Goal: Information Seeking & Learning: Learn about a topic

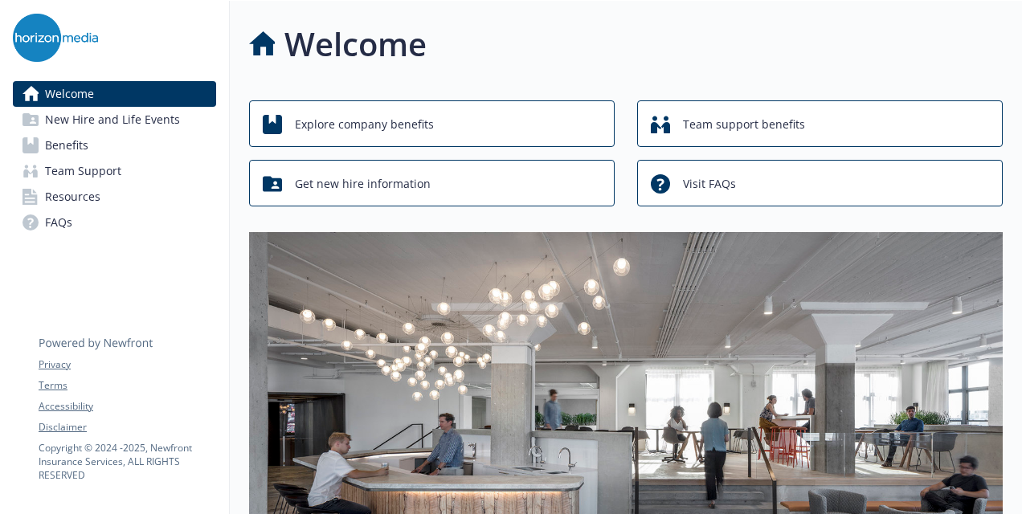
click at [113, 146] on link "Benefits" at bounding box center [114, 146] width 203 height 26
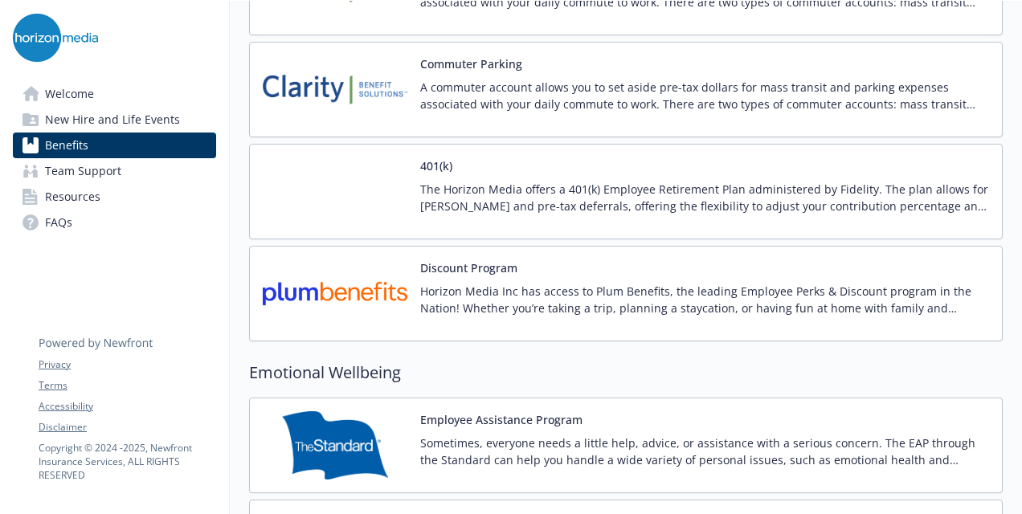
scroll to position [2781, 0]
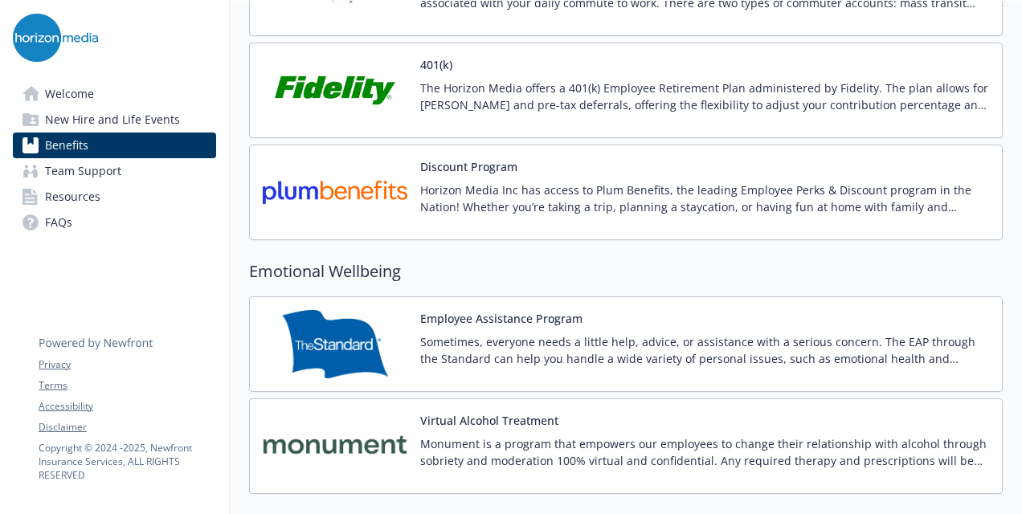
click at [505, 310] on button "Employee Assistance Program" at bounding box center [501, 318] width 162 height 17
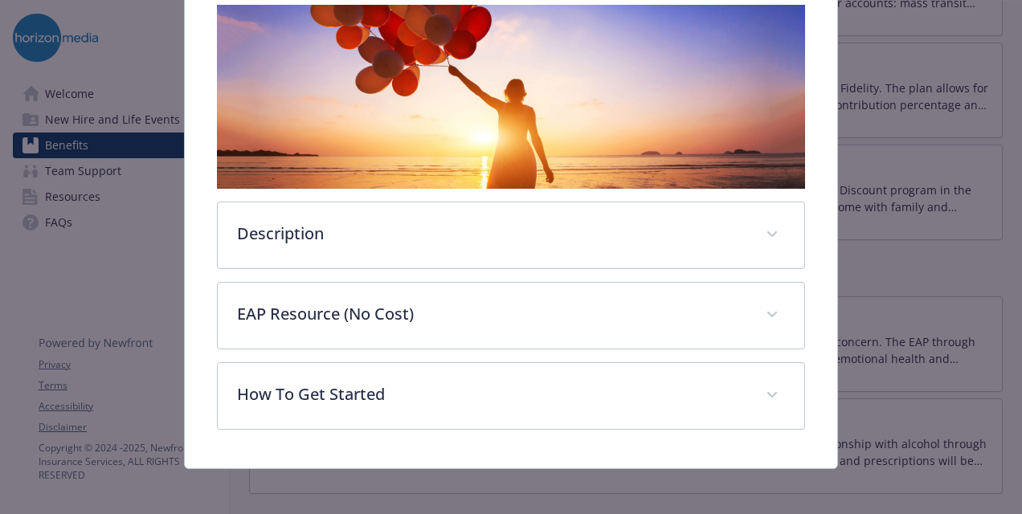
scroll to position [281, 0]
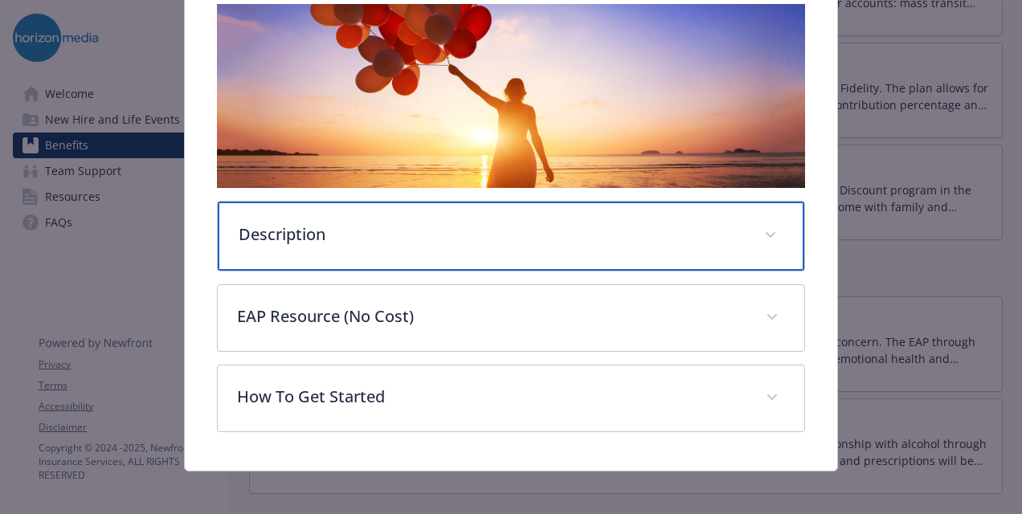
click at [349, 235] on p "Description" at bounding box center [492, 235] width 506 height 24
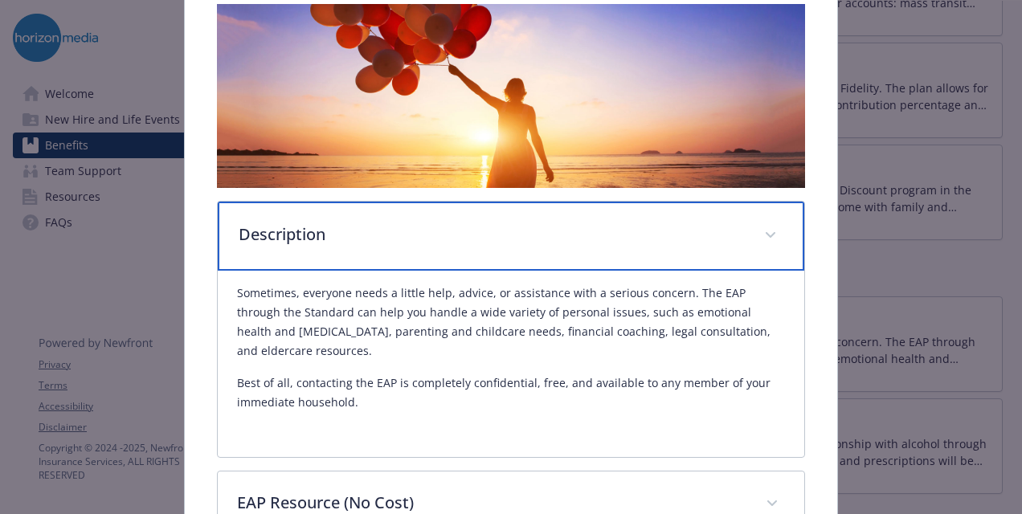
scroll to position [0, 0]
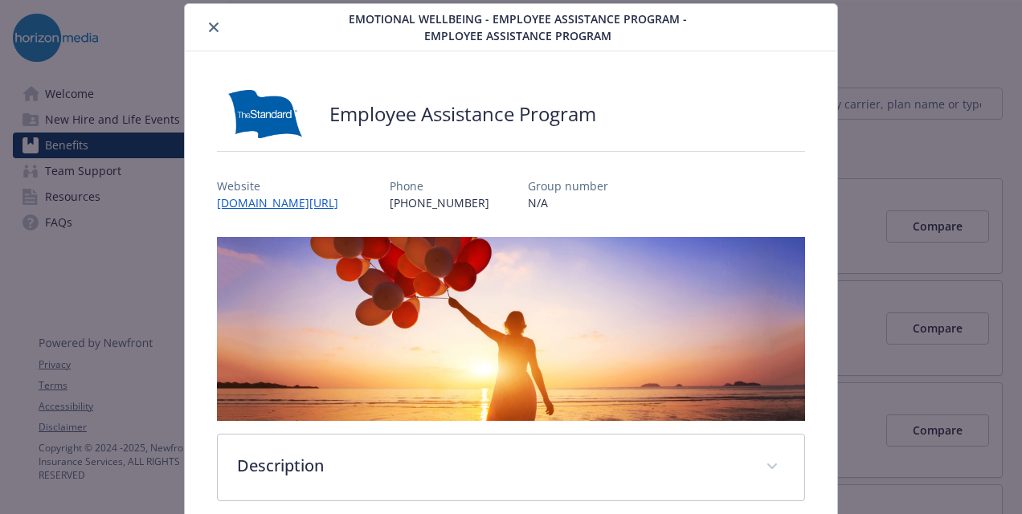
scroll to position [281, 0]
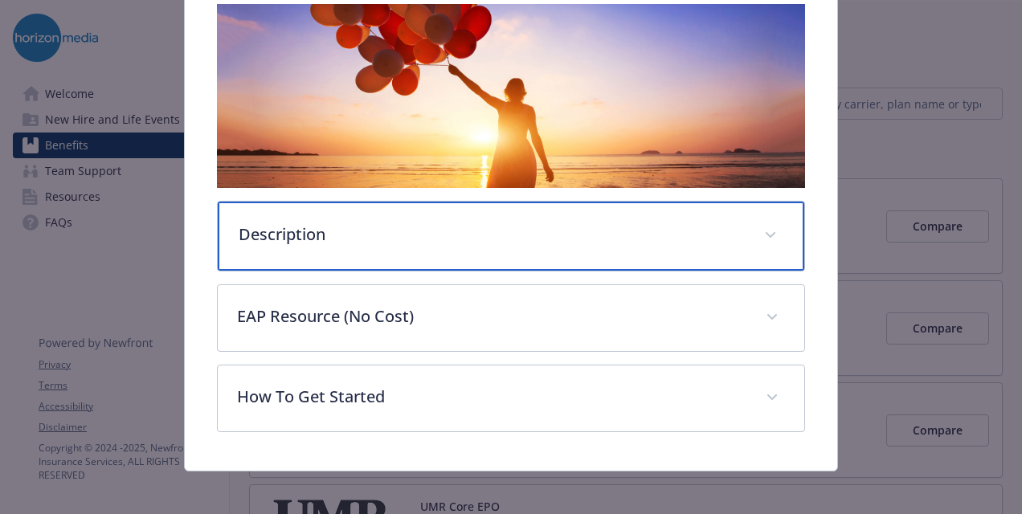
click at [523, 248] on div "Description" at bounding box center [511, 236] width 587 height 69
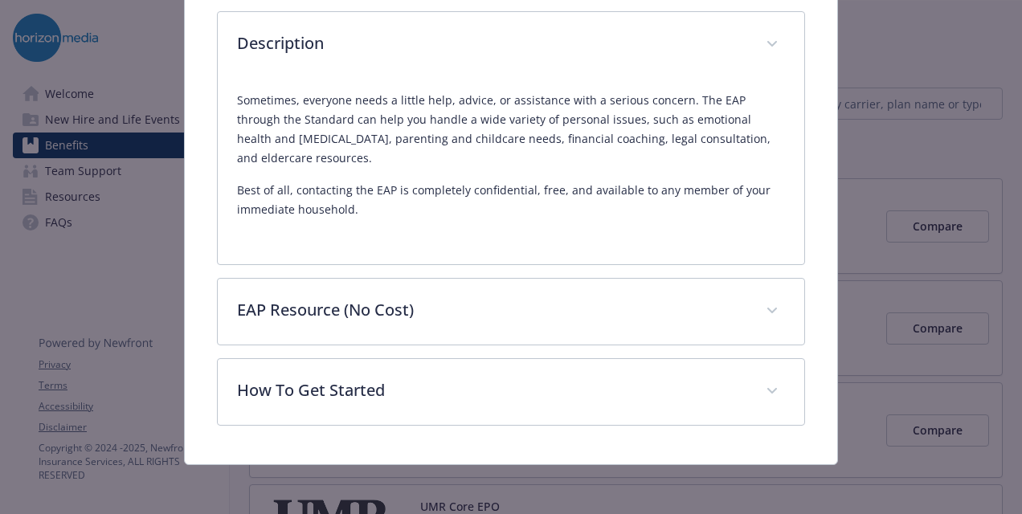
scroll to position [468, 0]
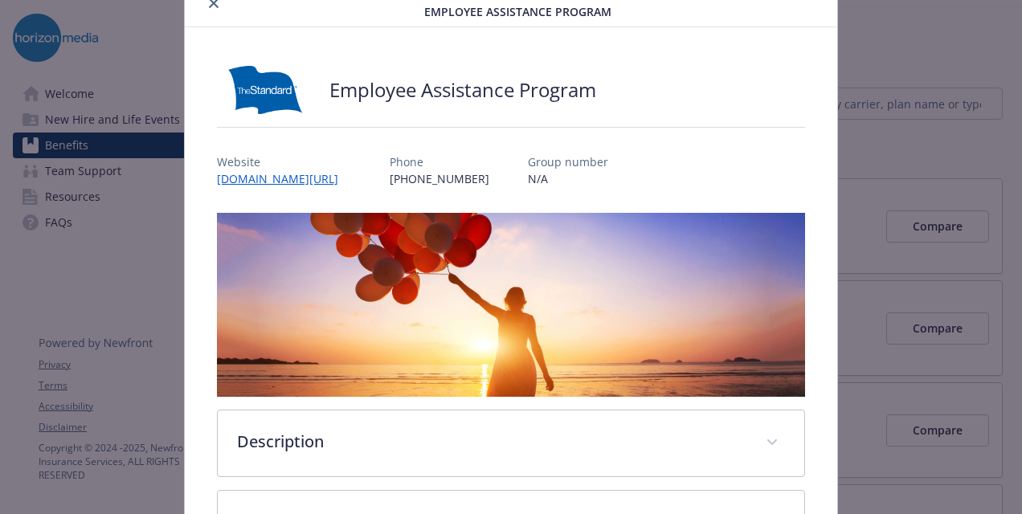
scroll to position [80, 0]
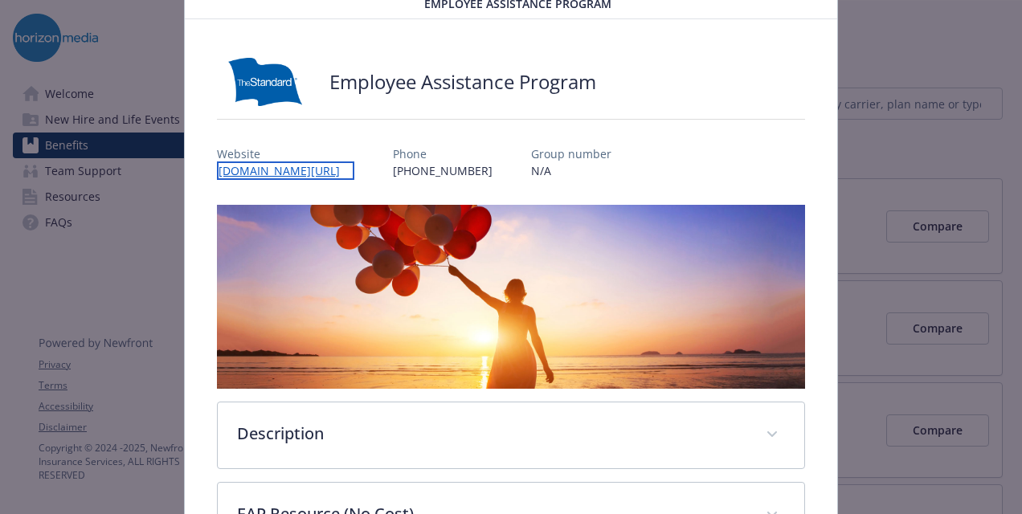
click at [332, 174] on link "[DOMAIN_NAME][URL]" at bounding box center [285, 171] width 137 height 18
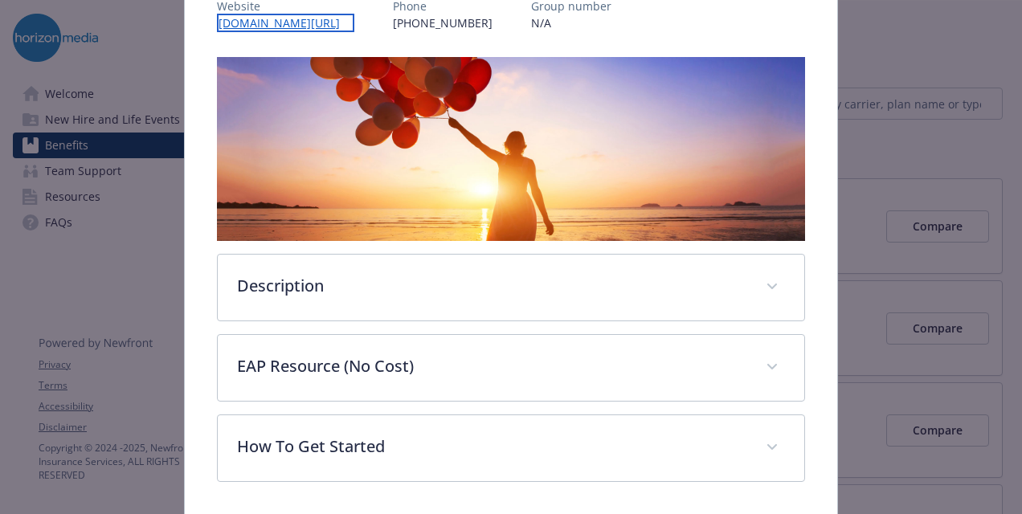
scroll to position [229, 0]
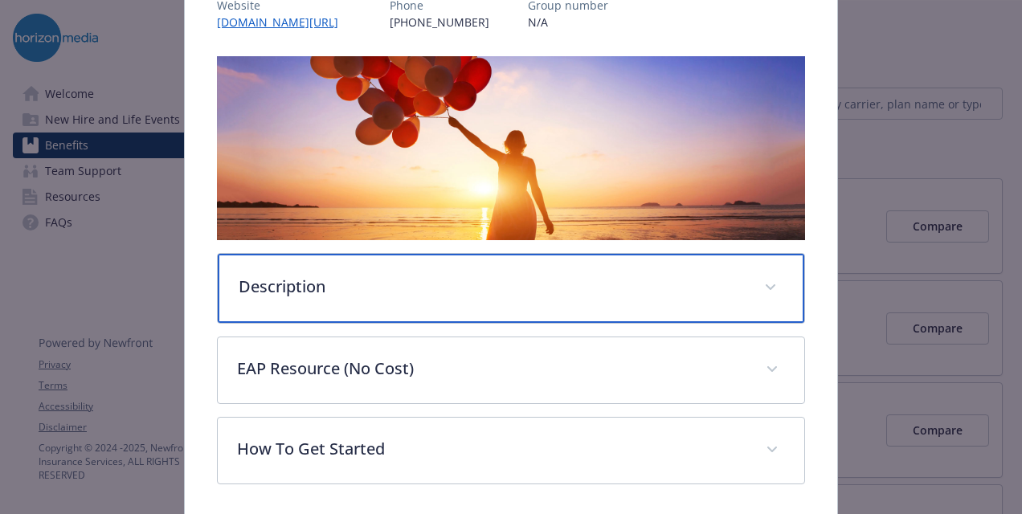
click at [572, 280] on p "Description" at bounding box center [492, 287] width 506 height 24
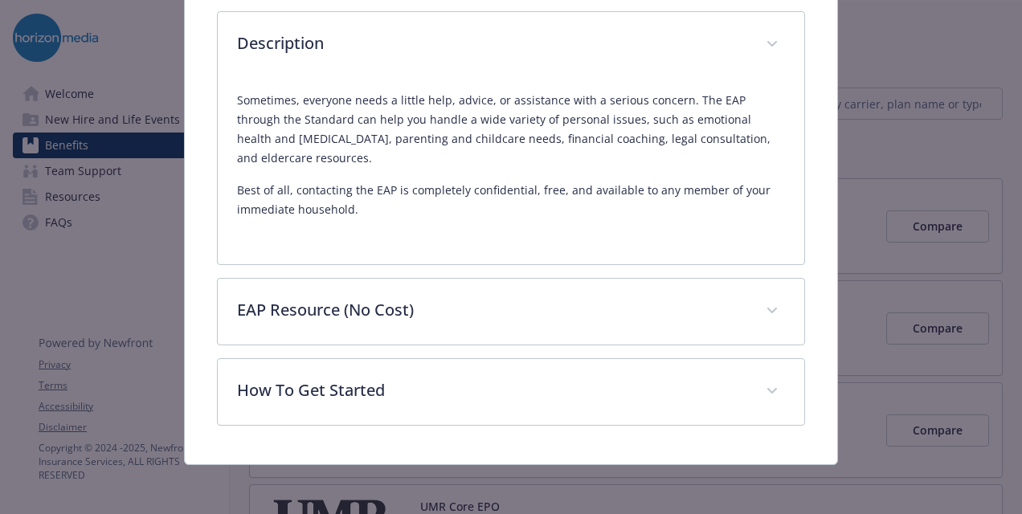
click at [476, 275] on div "Description Sometimes, everyone needs a little help, advice, or assistance with…" at bounding box center [511, 120] width 588 height 612
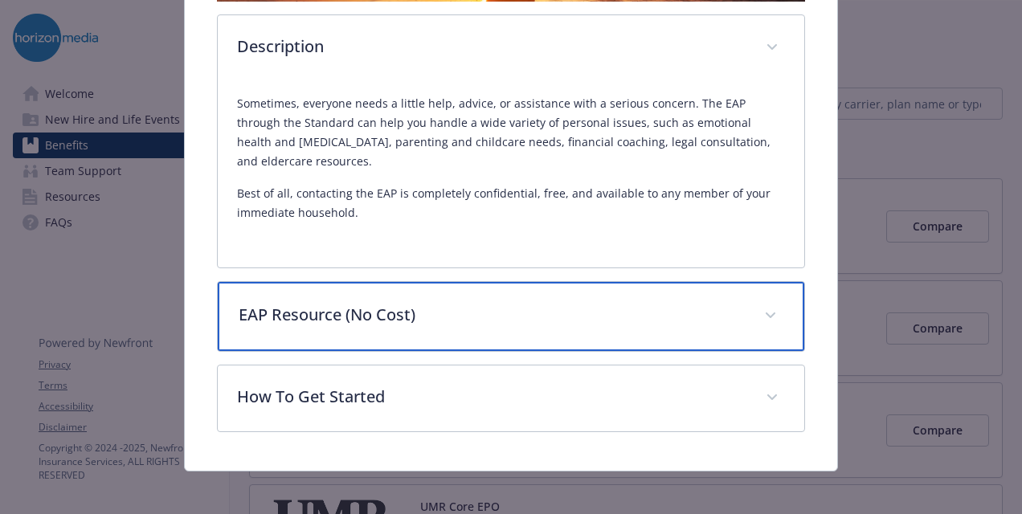
click at [475, 303] on p "EAP Resource (No Cost)" at bounding box center [492, 315] width 506 height 24
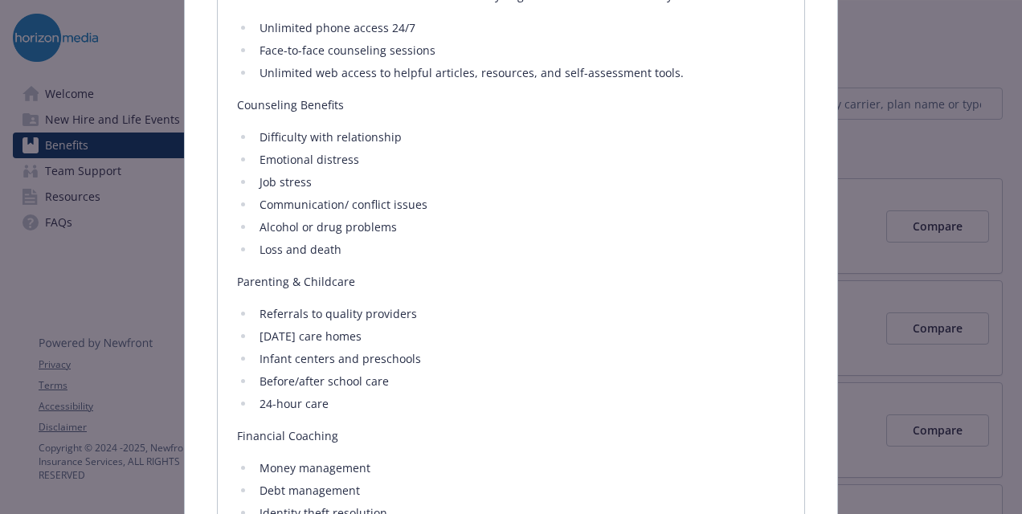
scroll to position [845, 0]
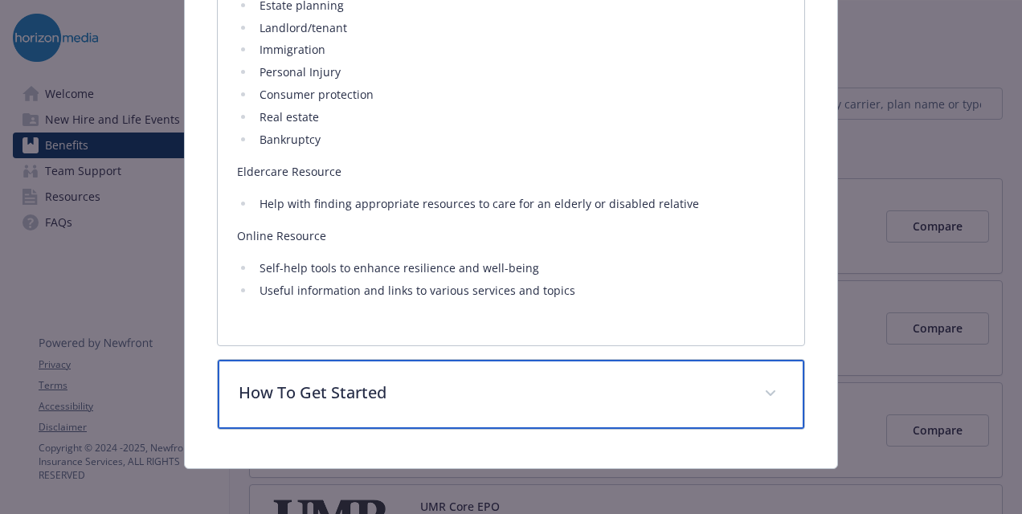
click at [357, 415] on div "How To Get Started" at bounding box center [511, 394] width 587 height 69
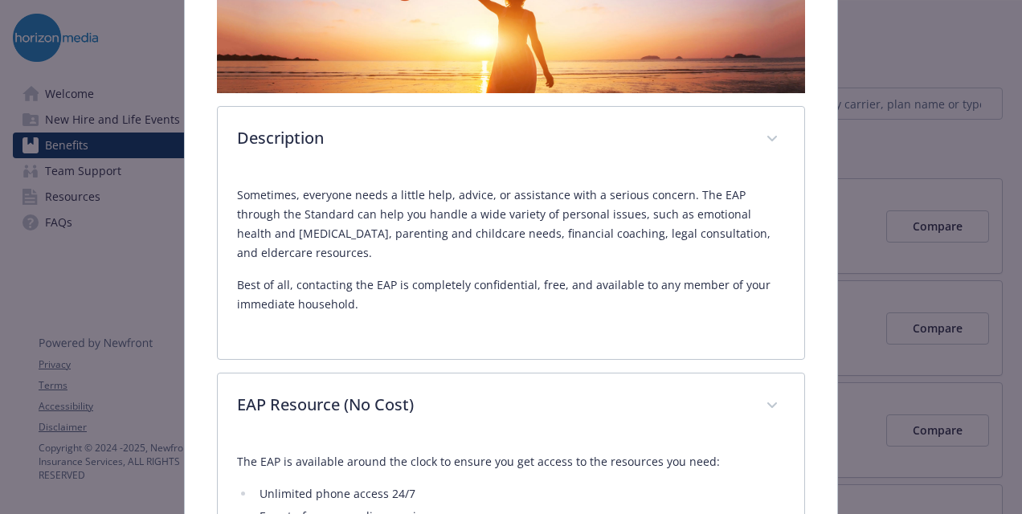
scroll to position [0, 0]
